Goal: Find specific page/section

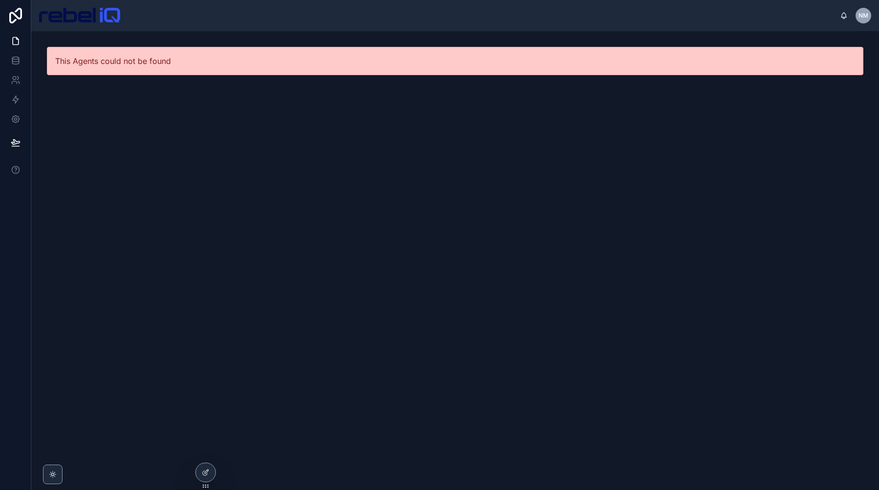
click at [111, 21] on img at bounding box center [79, 16] width 81 height 16
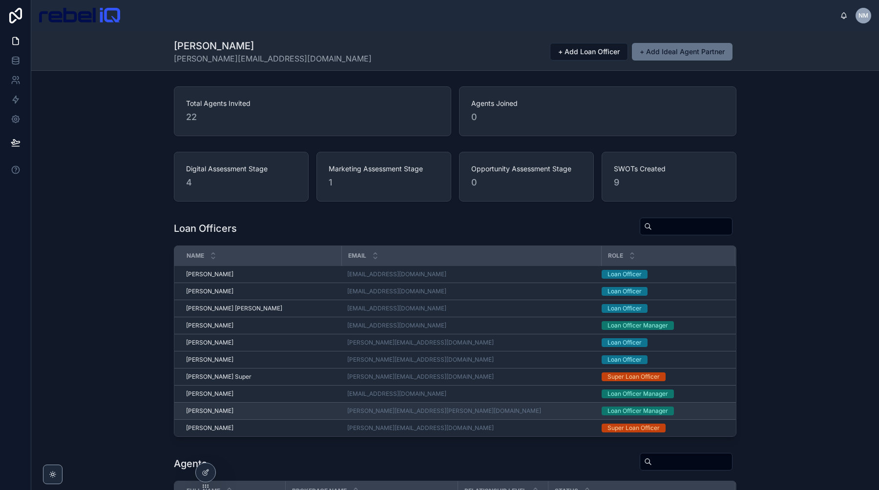
click at [262, 412] on div "[PERSON_NAME] [PERSON_NAME]" at bounding box center [260, 411] width 149 height 8
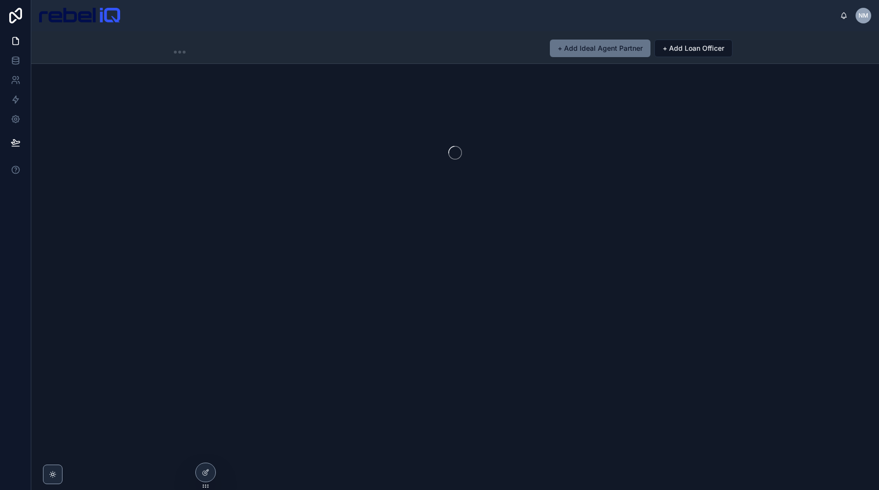
click at [773, 26] on div "NM [PERSON_NAME]" at bounding box center [455, 15] width 848 height 31
